Goal: Find specific page/section: Find specific page/section

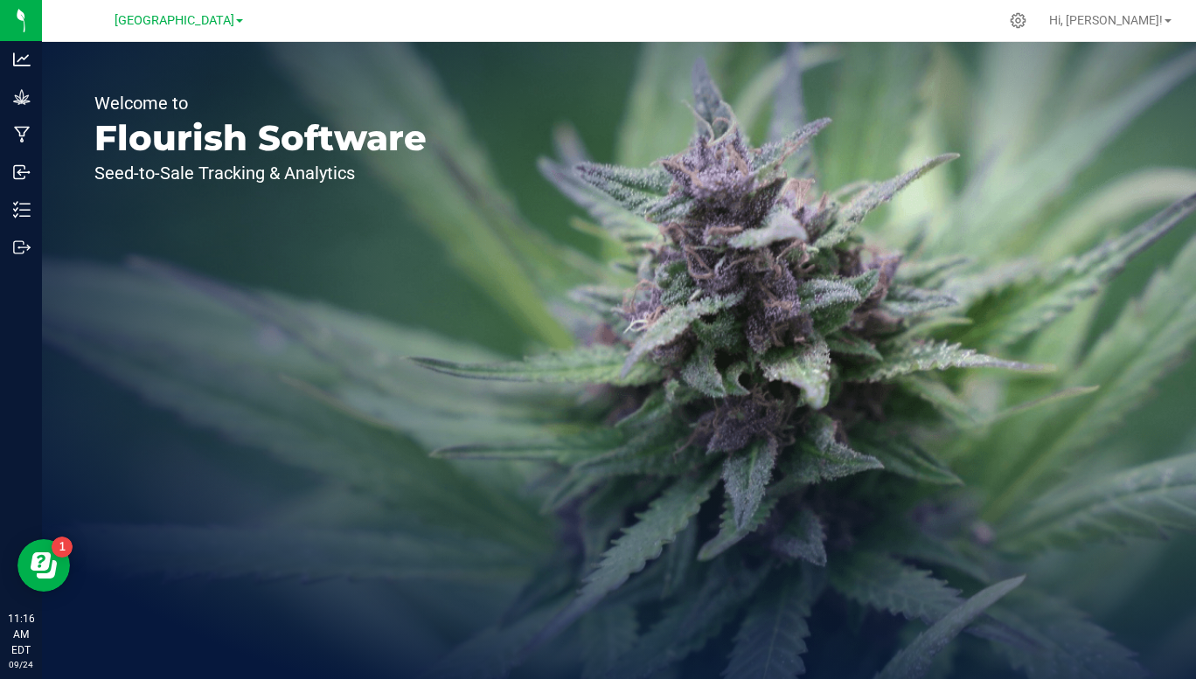
click at [234, 22] on span "[GEOGRAPHIC_DATA]" at bounding box center [175, 20] width 120 height 15
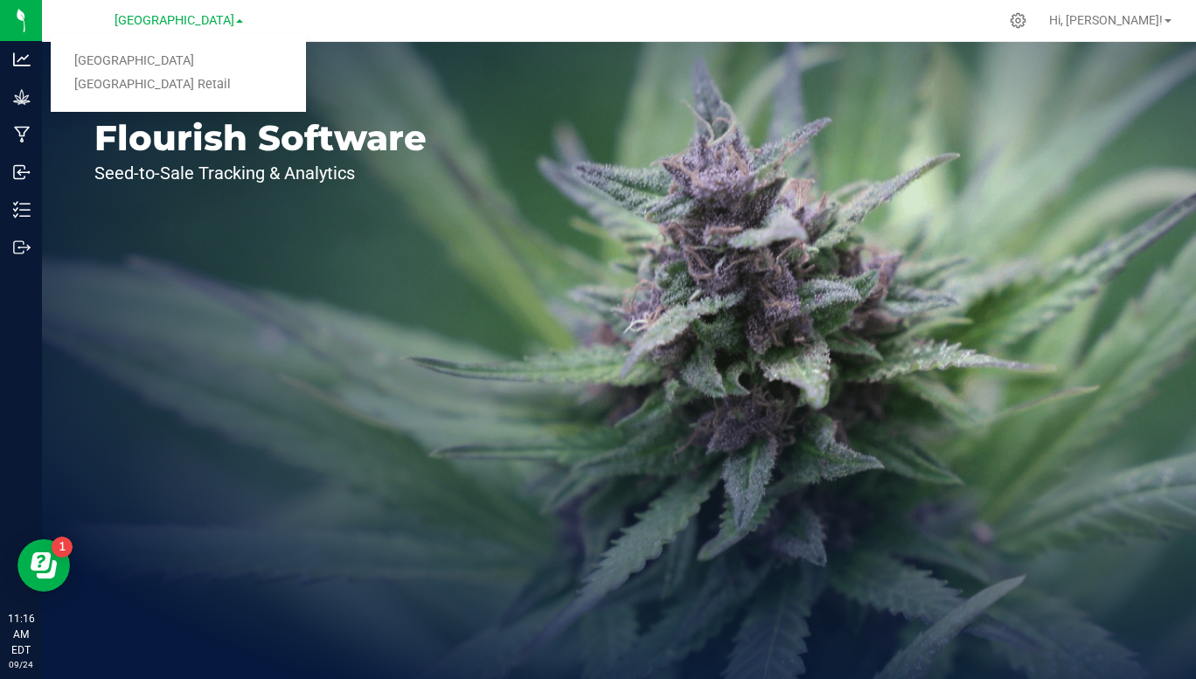
click at [176, 90] on link "[GEOGRAPHIC_DATA] Retail" at bounding box center [178, 85] width 255 height 24
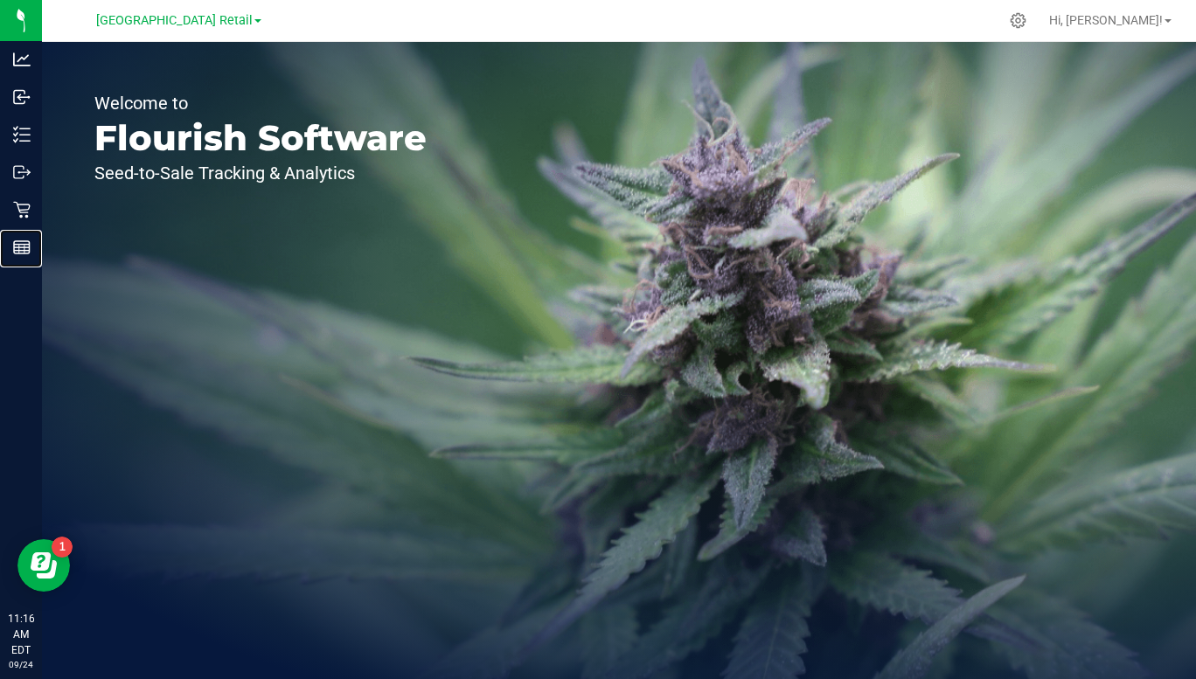
click at [0, 0] on p "Reports" at bounding box center [0, 0] width 0 height 0
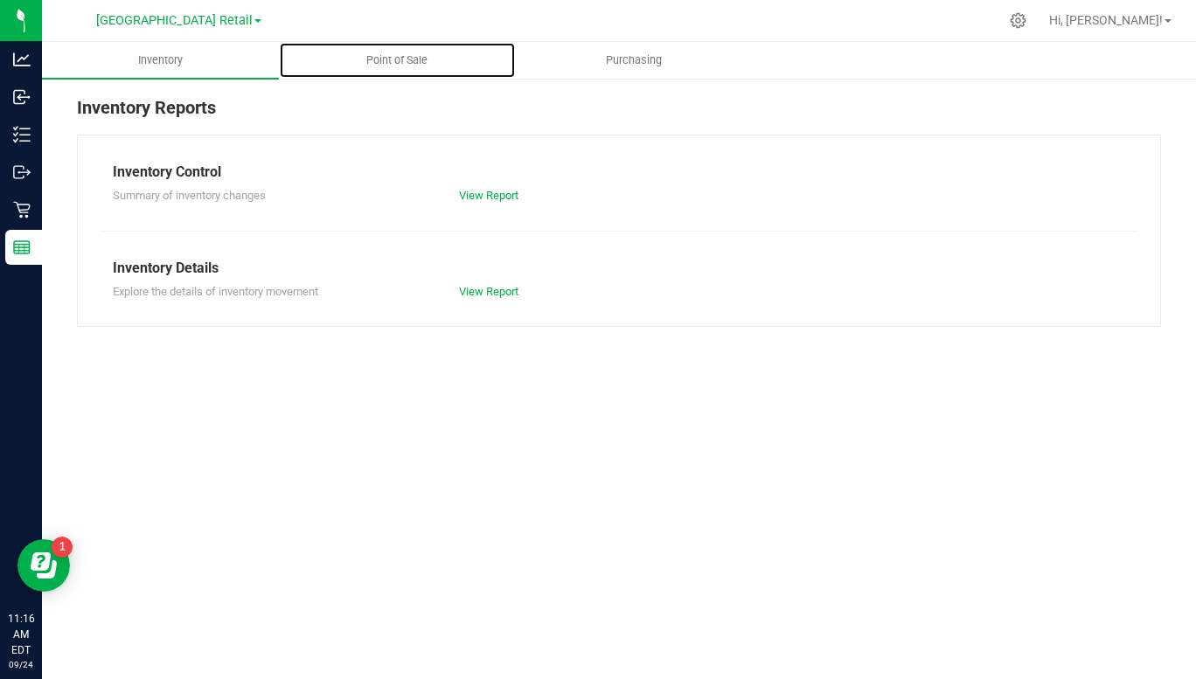
click at [398, 59] on span "Point of Sale" at bounding box center [397, 60] width 108 height 16
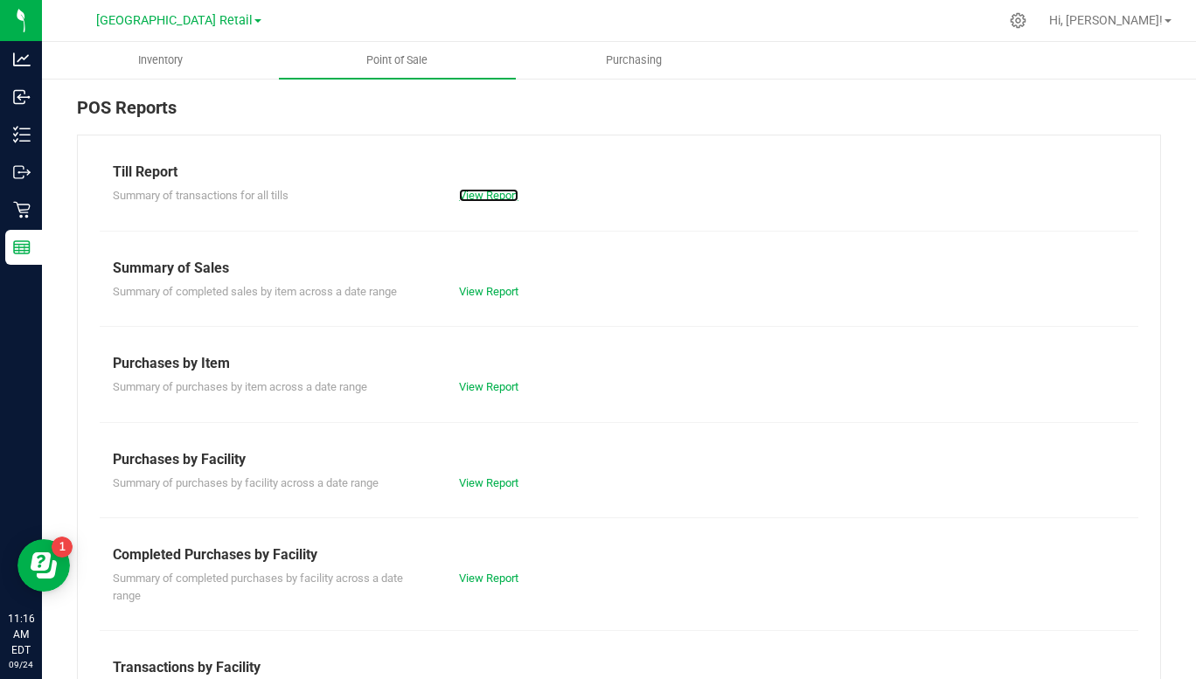
click at [491, 201] on link "View Report" at bounding box center [488, 195] width 59 height 13
